Goal: Task Accomplishment & Management: Use online tool/utility

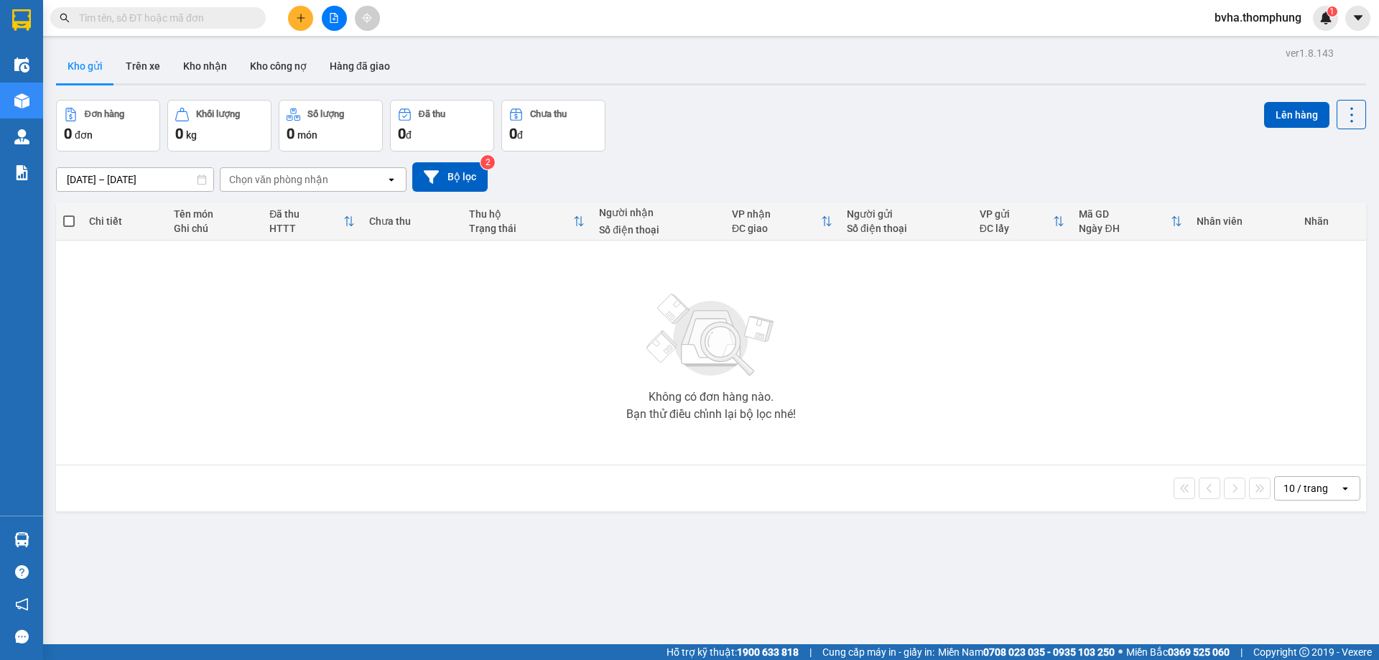
click at [336, 15] on icon "file-add" at bounding box center [334, 18] width 10 height 10
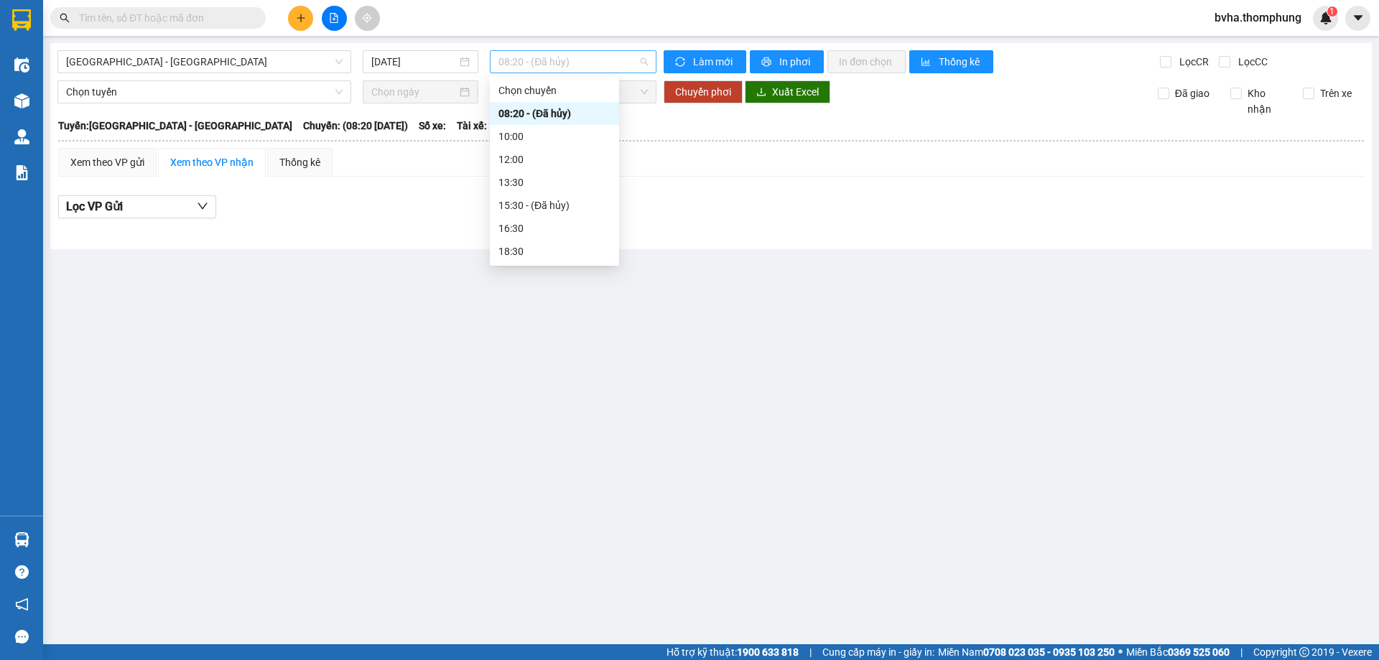
click at [545, 65] on span "08:20 - (Đã hủy)" at bounding box center [573, 62] width 149 height 22
click at [541, 134] on div "10:00" at bounding box center [555, 137] width 112 height 16
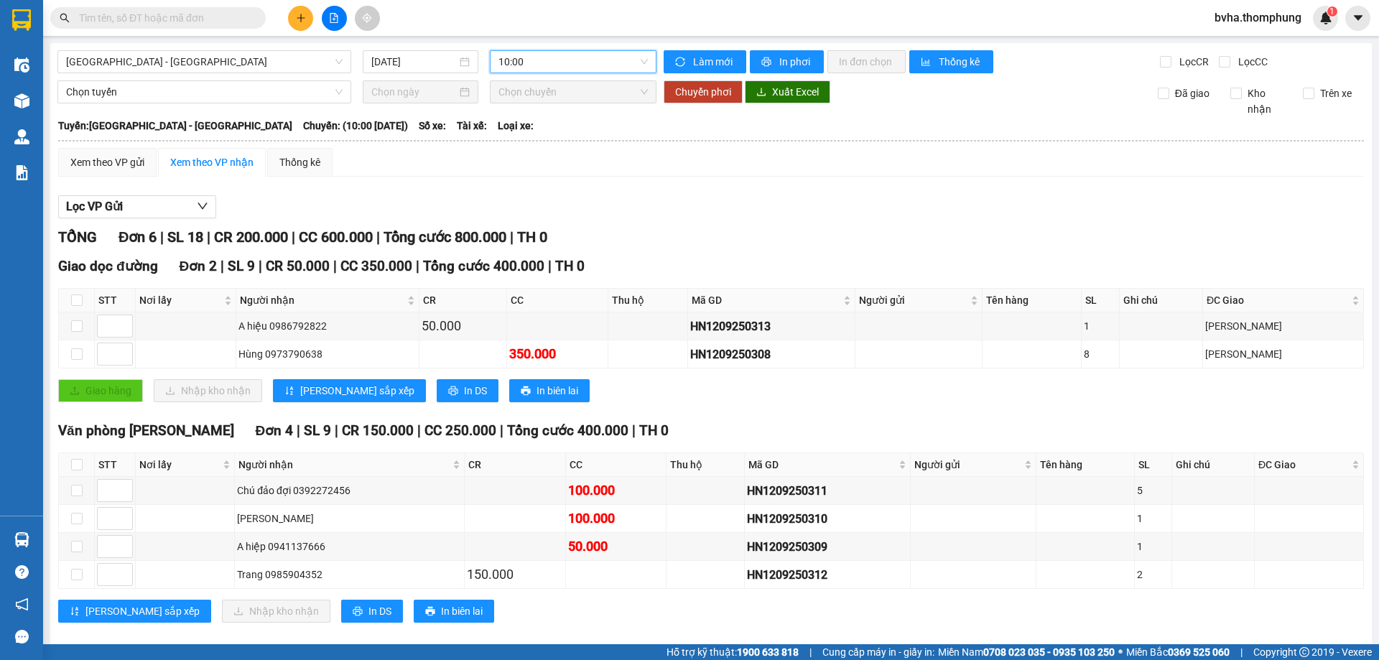
scroll to position [19, 0]
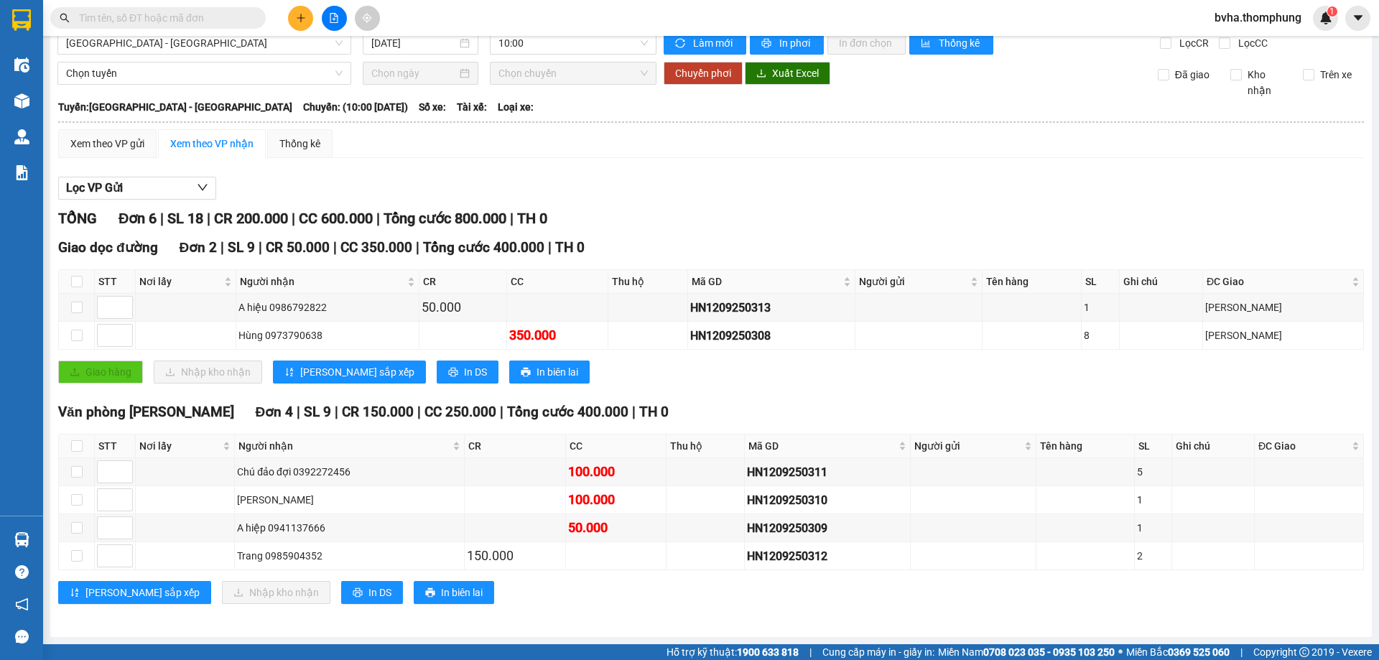
click at [91, 660] on html "Kết quả tìm kiếm ( 0 ) Bộ lọc No Data bvha.thomphung 1 Điều hành xe Kho hàng mớ…" at bounding box center [689, 330] width 1379 height 660
